Goal: Navigation & Orientation: Go to known website

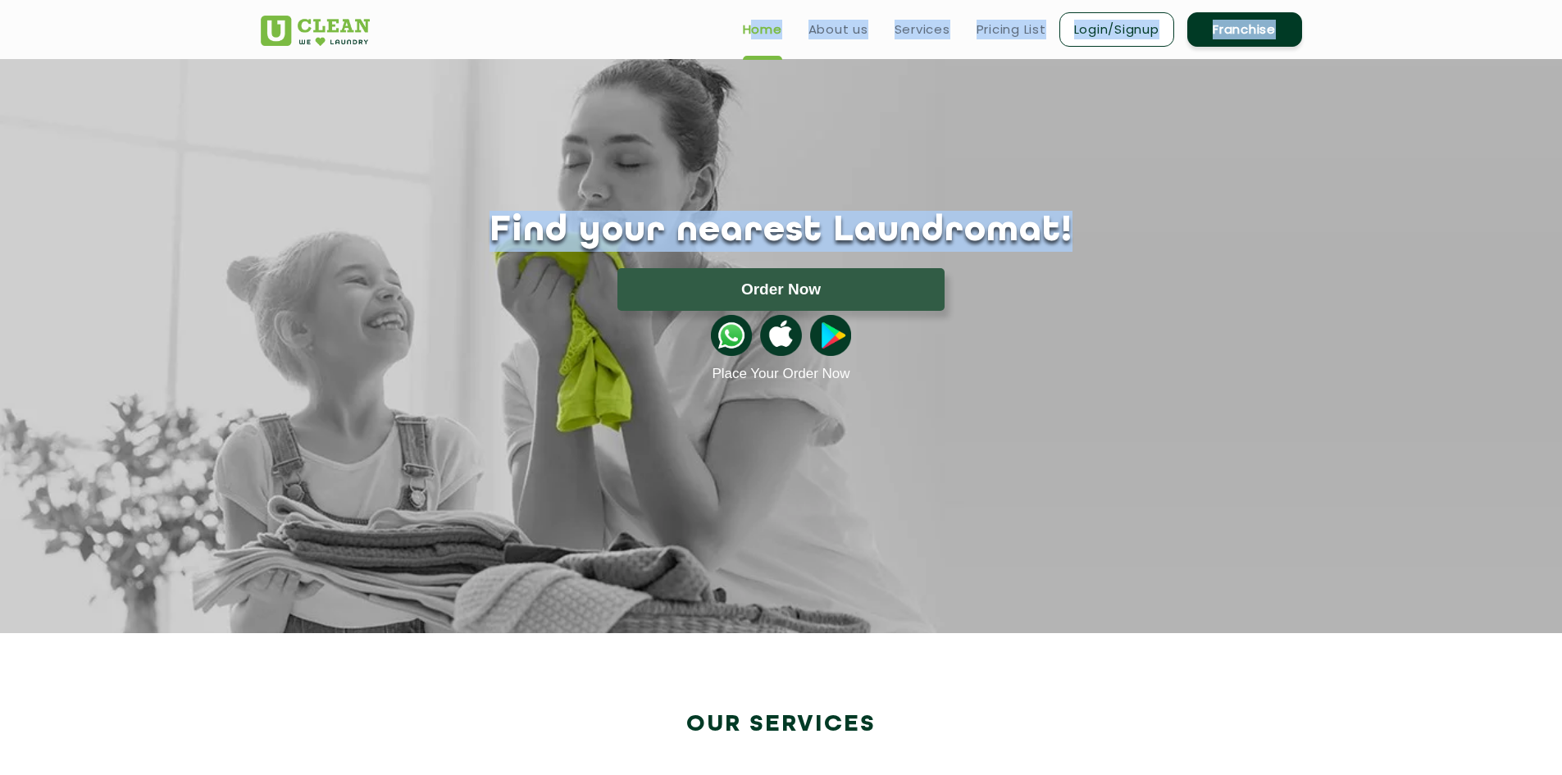
drag, startPoint x: 1177, startPoint y: 54, endPoint x: 865, endPoint y: 14, distance: 314.2
click at [996, 52] on header "Home About us Services Pricing List Login/Signup Franchise" at bounding box center [781, 29] width 1562 height 59
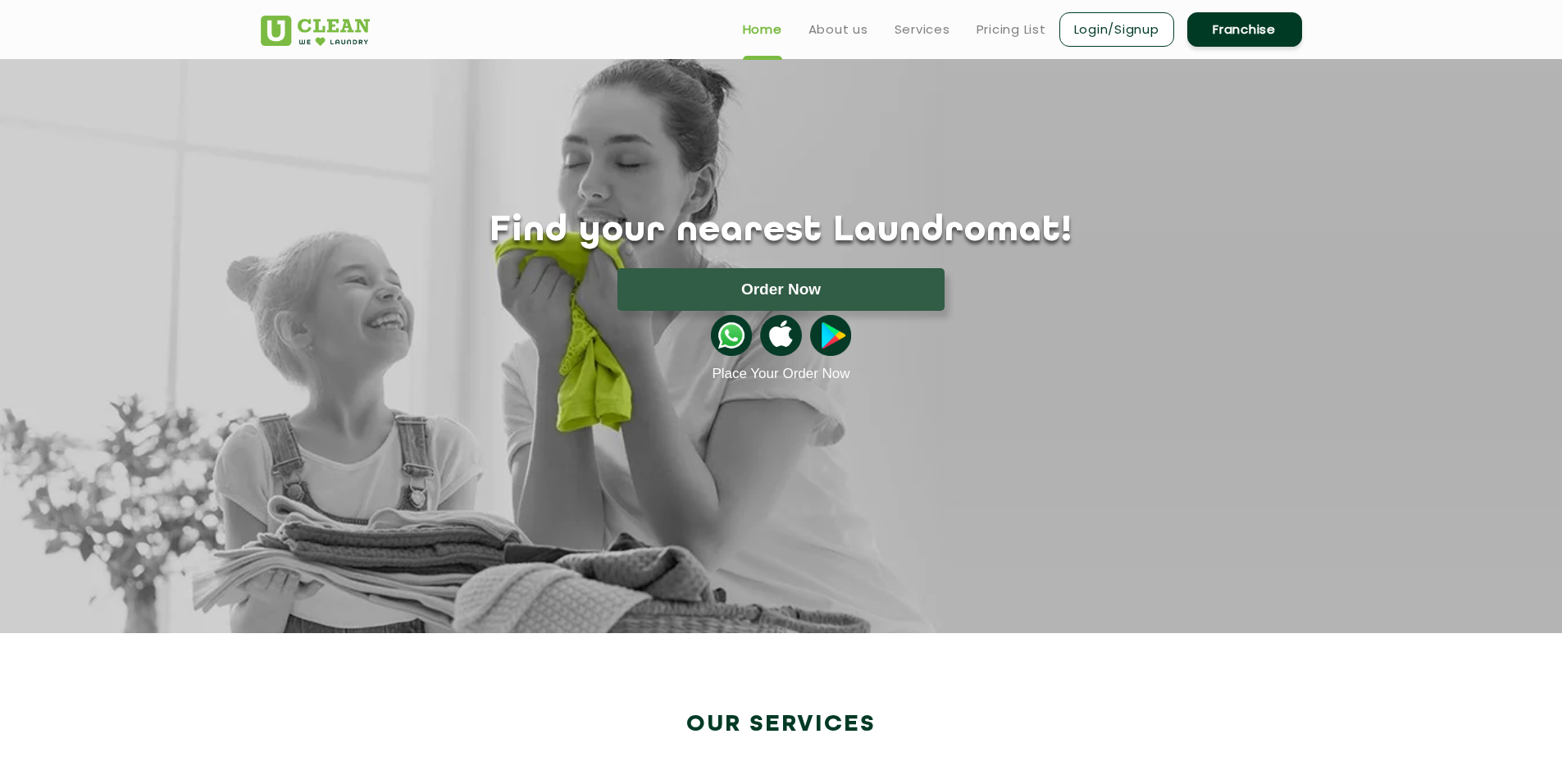
click at [285, 30] on img at bounding box center [315, 31] width 109 height 30
